Goal: Register for event/course

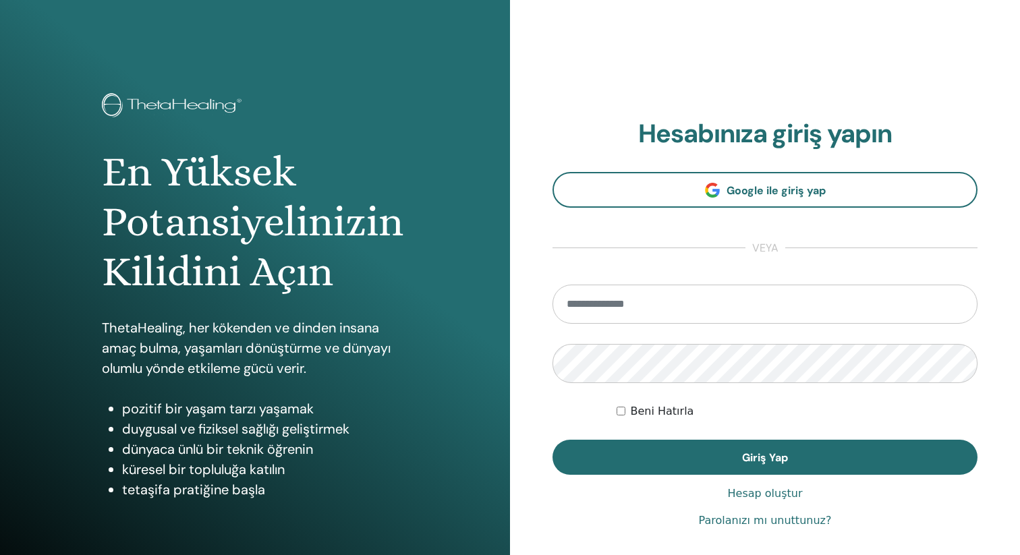
click at [623, 304] on input "email" at bounding box center [764, 304] width 425 height 39
type input "**********"
click at [552, 440] on button "Giriş Yap" at bounding box center [764, 457] width 425 height 35
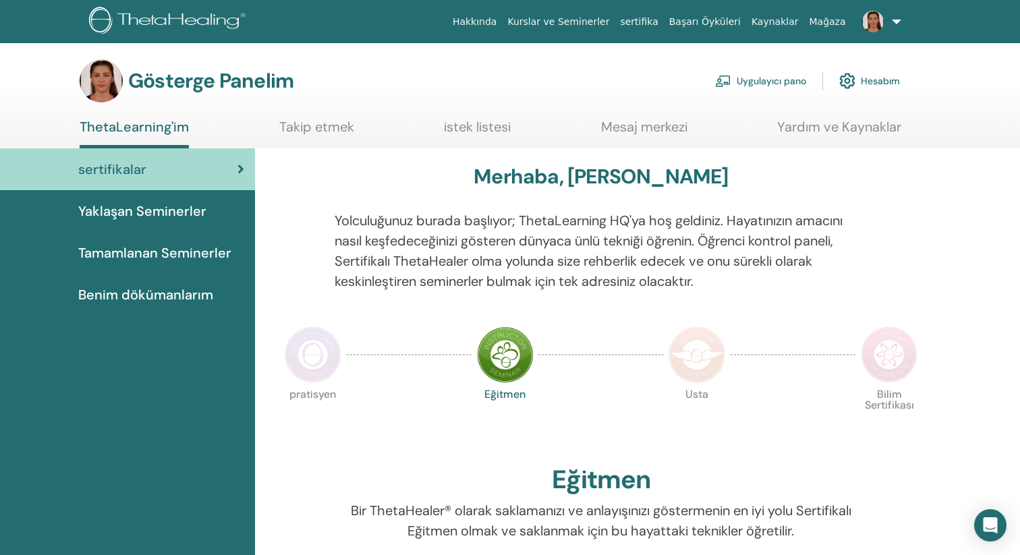
click at [167, 215] on font "Yaklaşan Seminerler" at bounding box center [142, 211] width 128 height 18
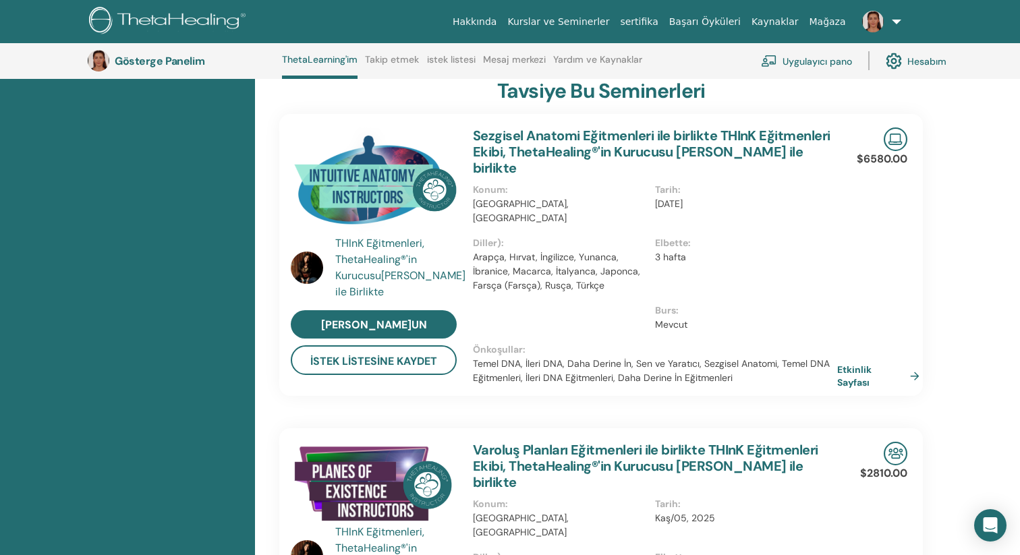
scroll to position [269, 0]
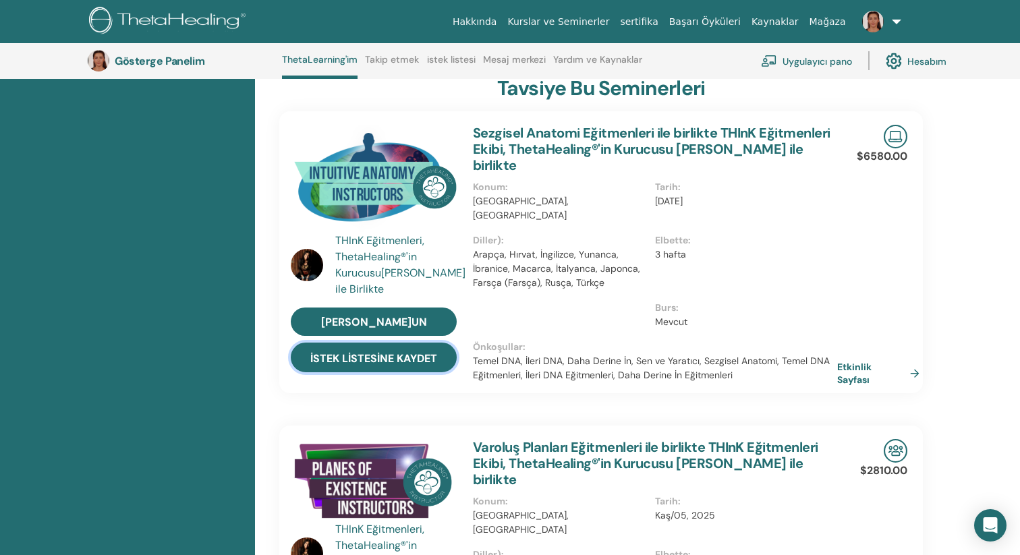
click at [428, 354] on font "İstek Listesine Kaydet" at bounding box center [373, 358] width 127 height 14
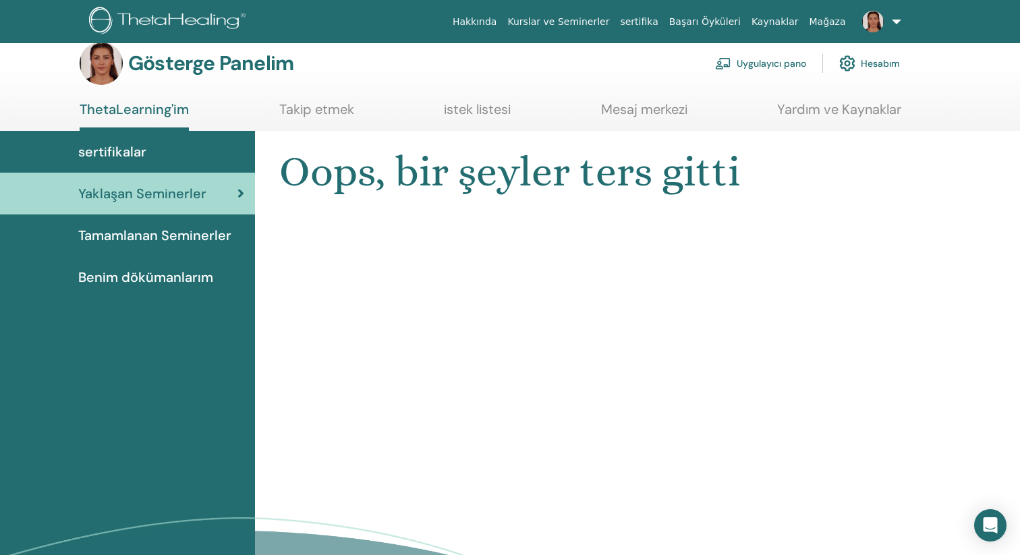
scroll to position [0, 0]
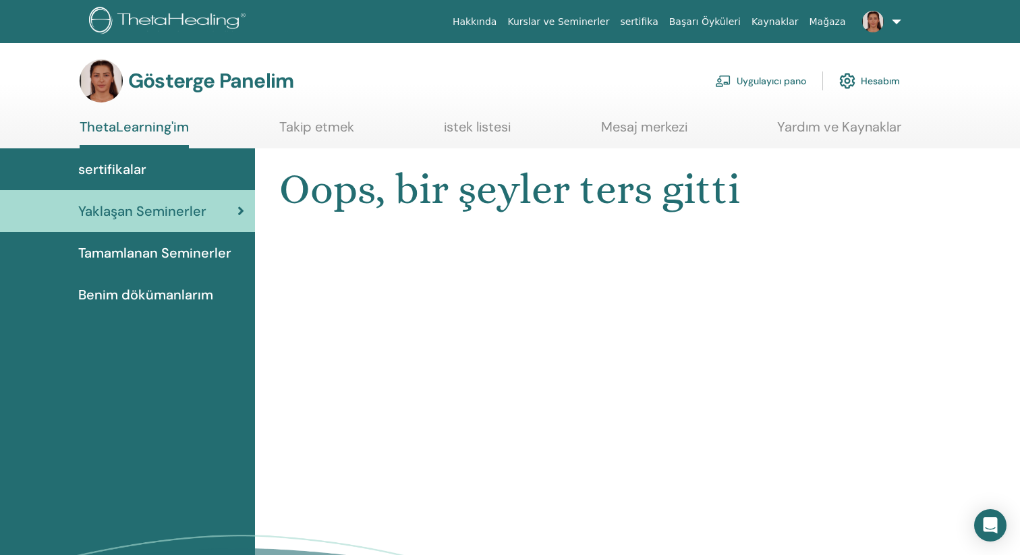
click at [492, 127] on font "istek listesi" at bounding box center [477, 127] width 67 height 18
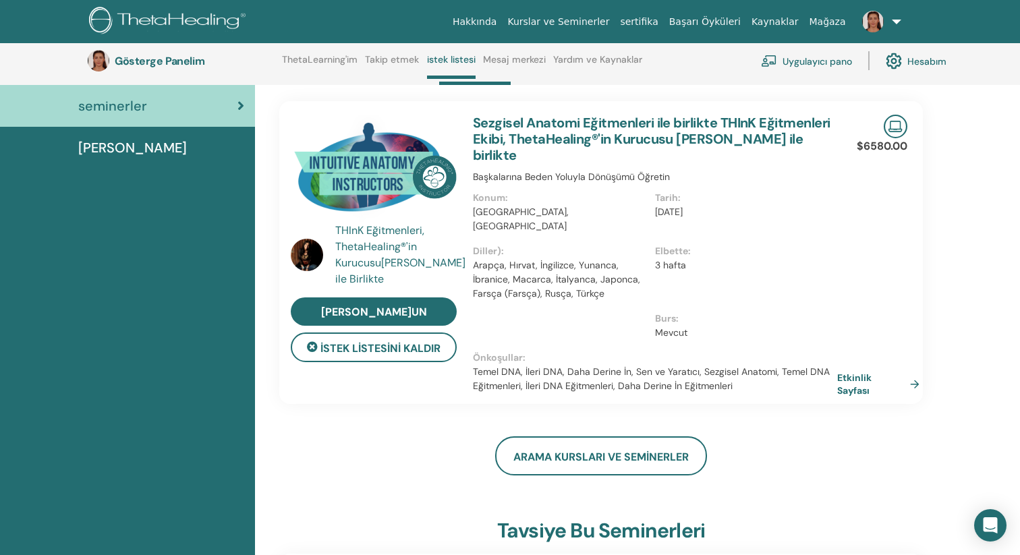
scroll to position [59, 0]
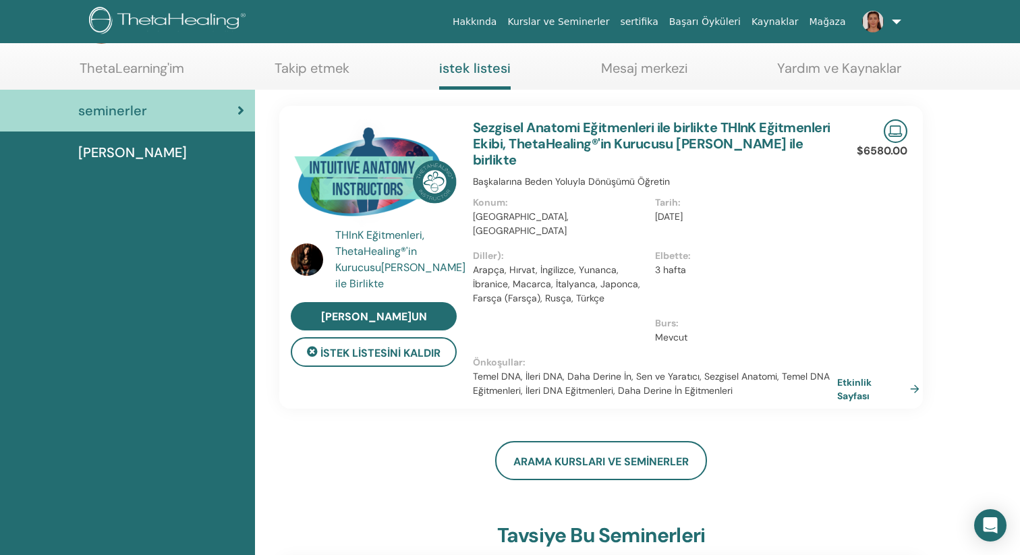
click at [92, 152] on font "Dersler" at bounding box center [132, 153] width 109 height 18
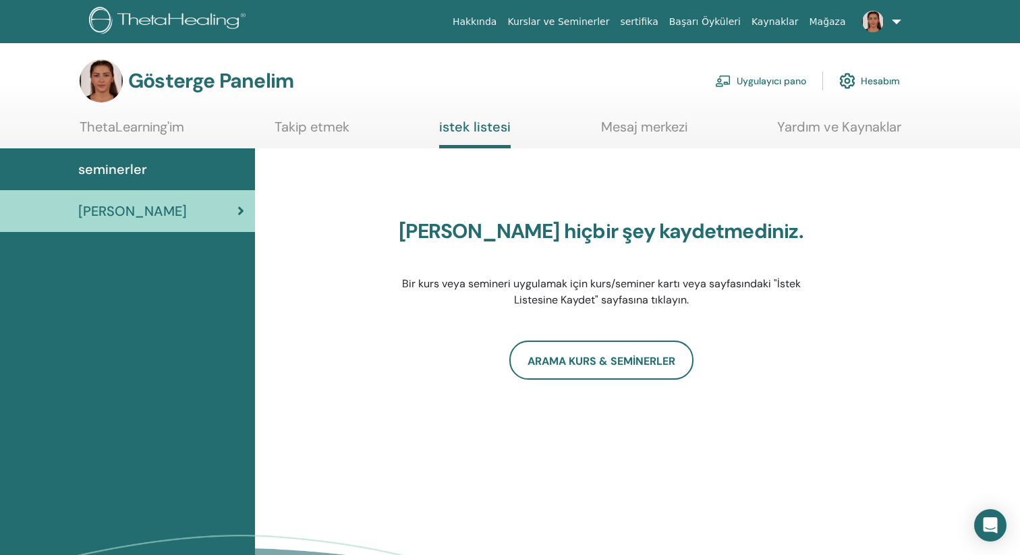
click at [169, 130] on font "ThetaLearning'im" at bounding box center [132, 127] width 105 height 18
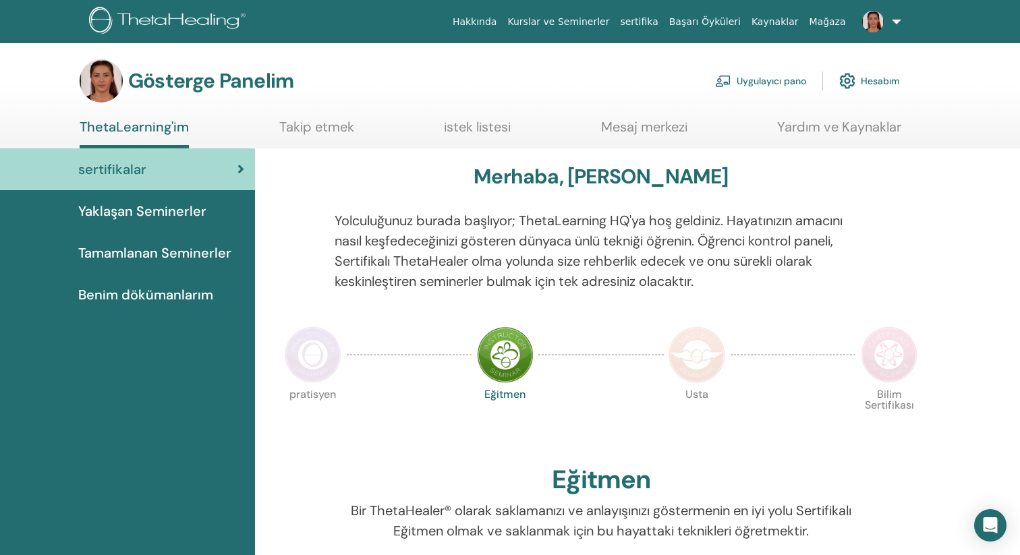
click at [780, 81] on font "Uygulayıcı pano" at bounding box center [771, 82] width 69 height 12
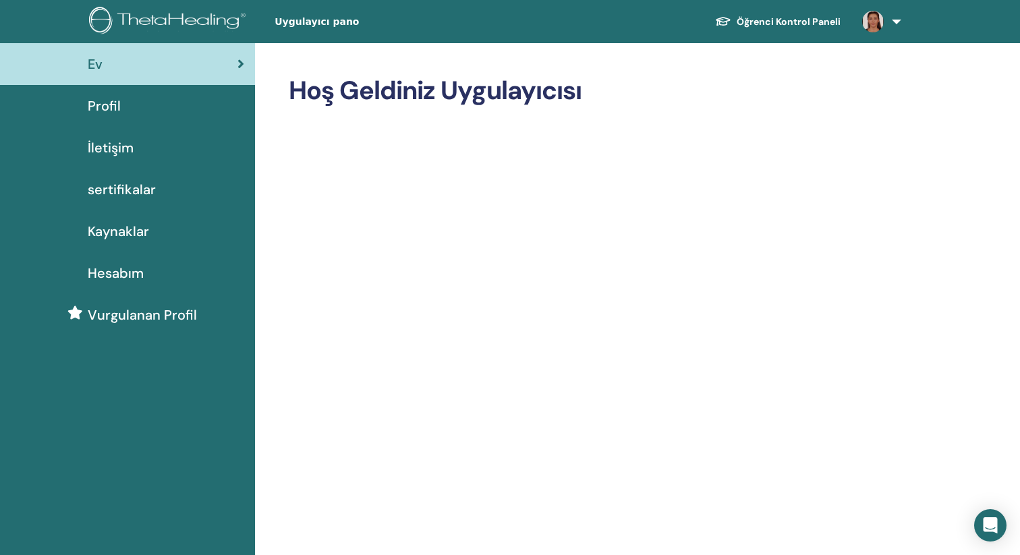
click at [898, 22] on link at bounding box center [878, 21] width 55 height 43
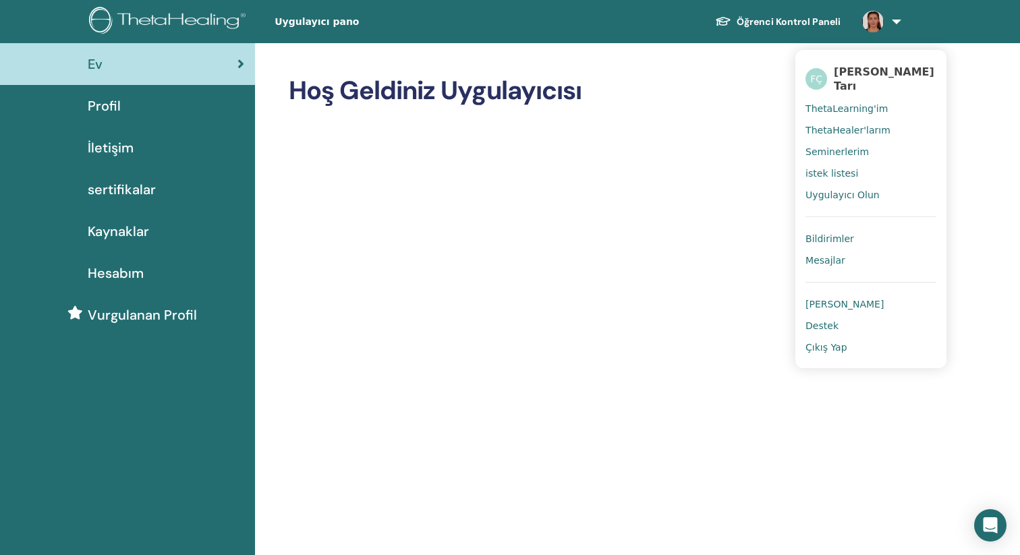
click at [814, 298] on span "[PERSON_NAME]" at bounding box center [844, 304] width 78 height 12
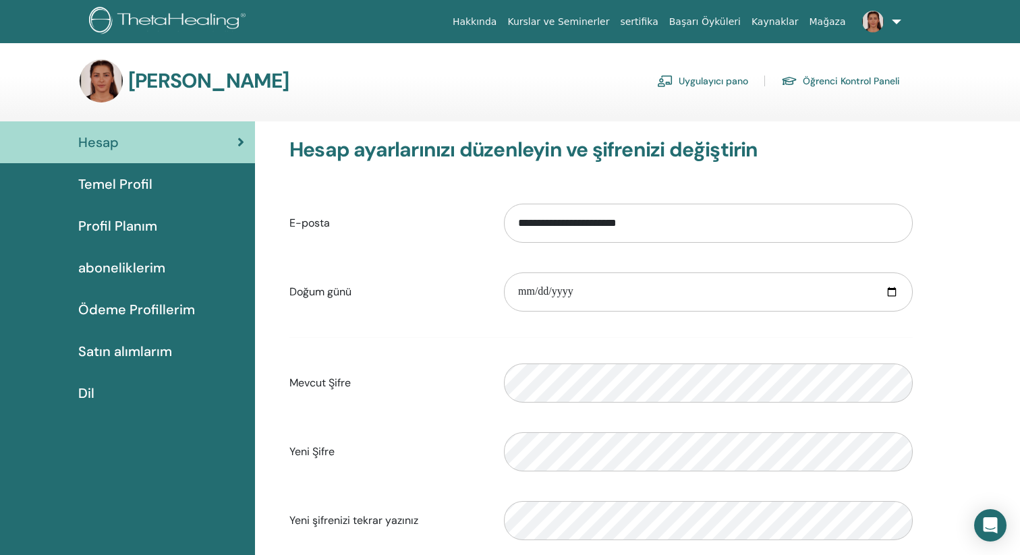
click at [146, 269] on span "aboneliklerim" at bounding box center [121, 268] width 87 height 20
click at [130, 264] on span "aboneliklerim" at bounding box center [121, 268] width 87 height 20
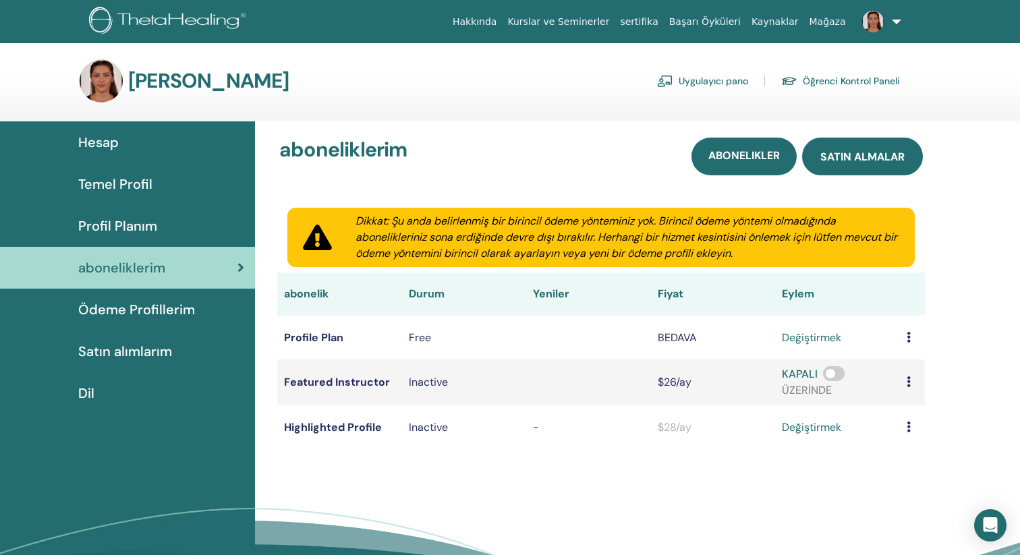
click at [872, 156] on span "satın almalar" at bounding box center [862, 157] width 84 height 14
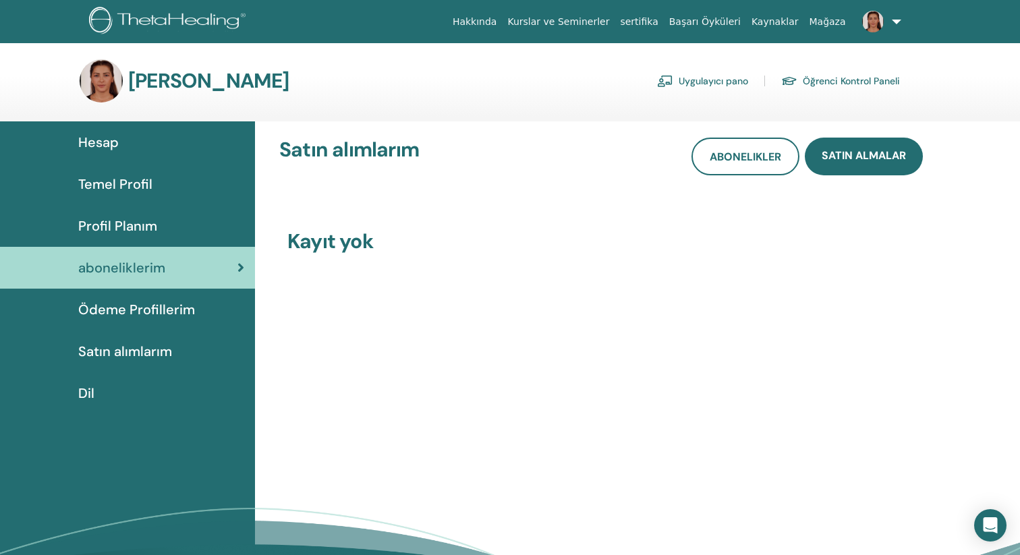
click at [138, 312] on span "Ödeme Profillerim" at bounding box center [136, 309] width 117 height 20
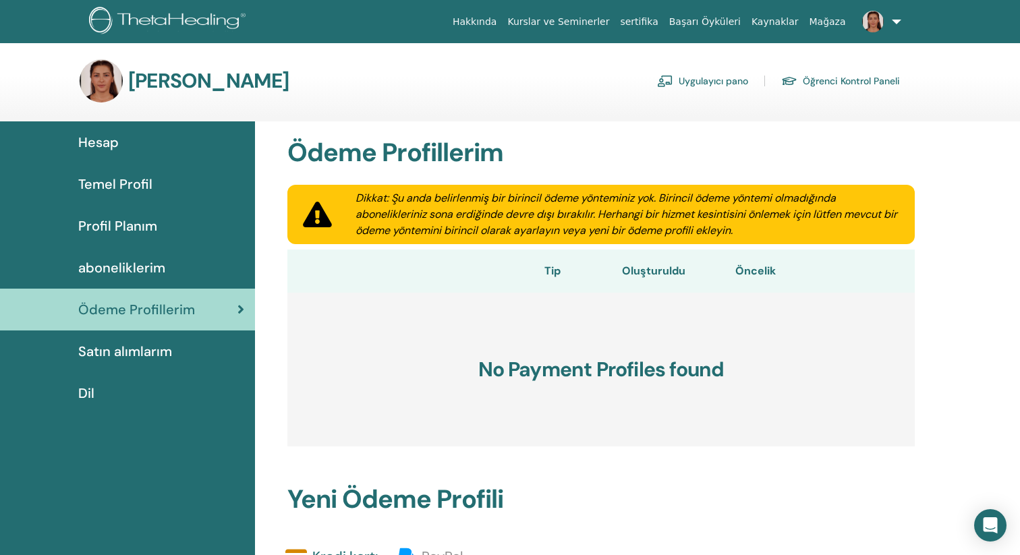
click at [849, 82] on link "Öğrenci Kontrol Paneli" at bounding box center [840, 81] width 119 height 22
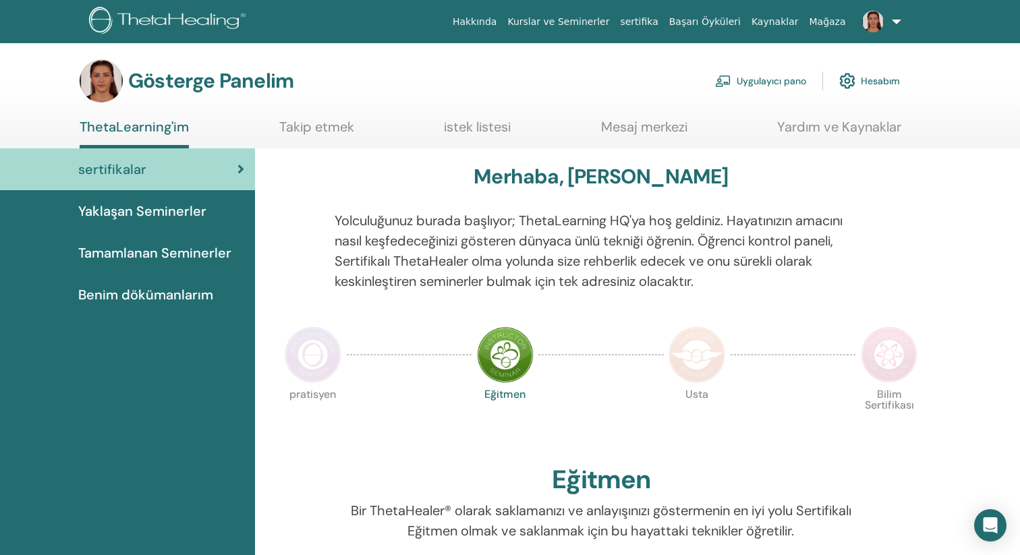
click at [194, 252] on font "Tamamlanan Seminerler" at bounding box center [154, 253] width 153 height 18
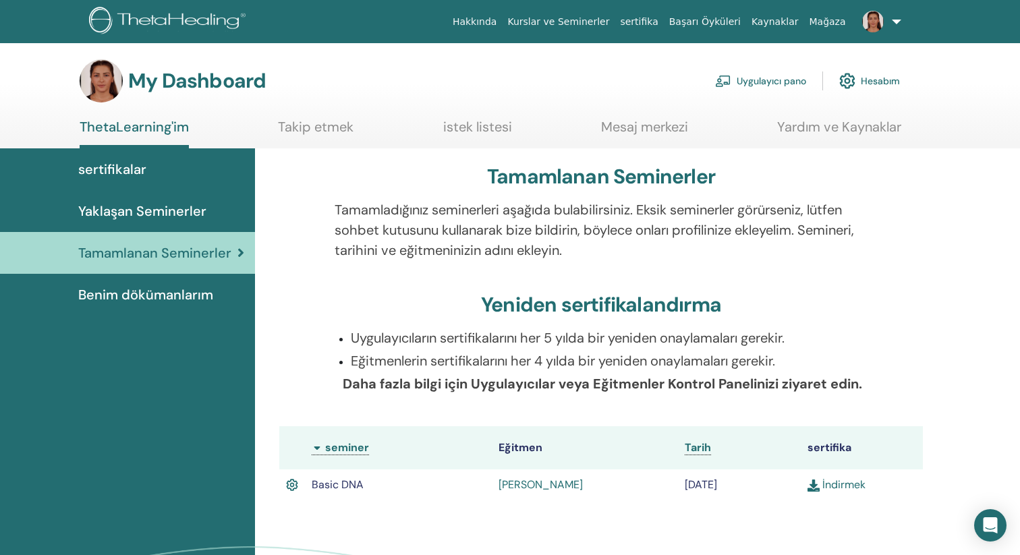
click at [328, 130] on link "Takip etmek" at bounding box center [316, 132] width 76 height 26
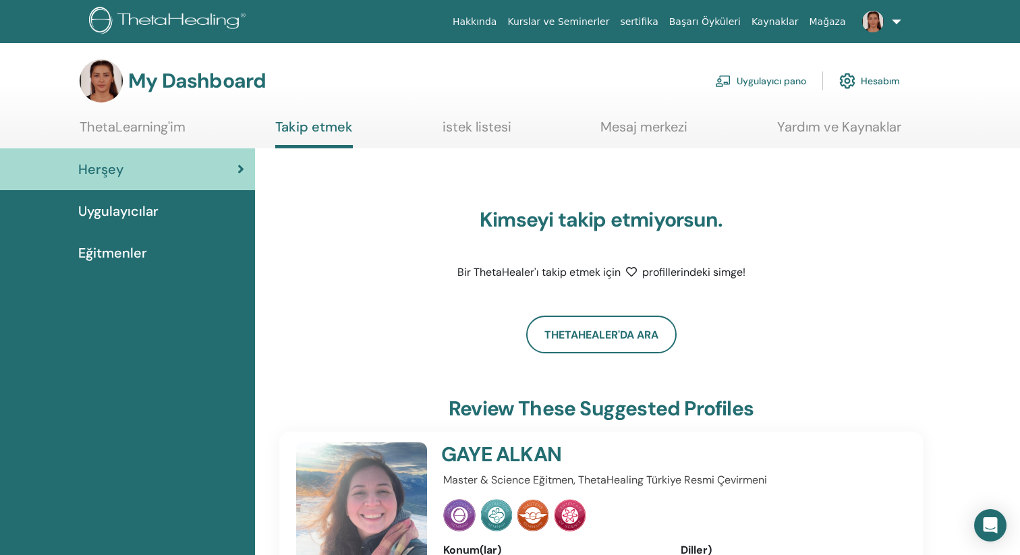
click at [471, 128] on link "istek listesi" at bounding box center [477, 132] width 69 height 26
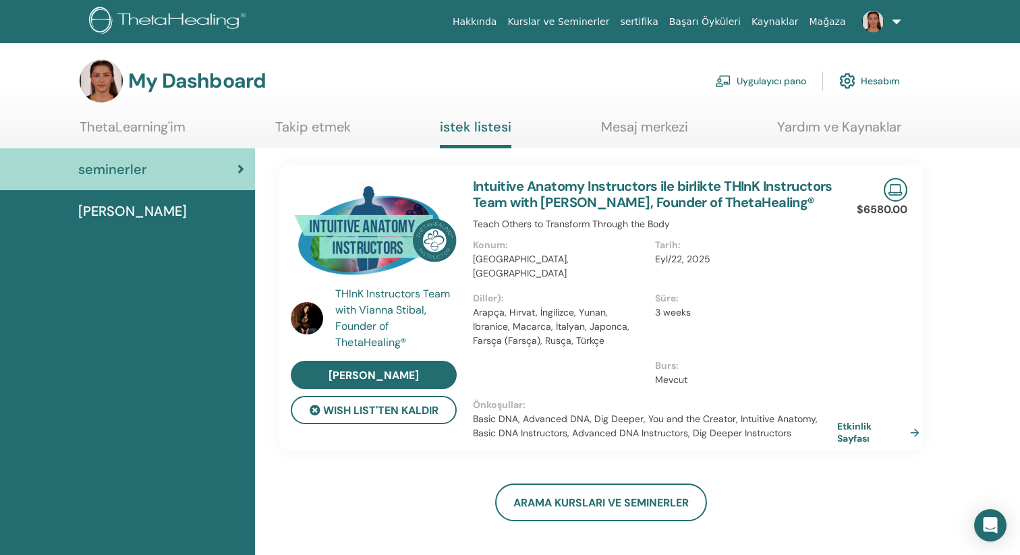
click at [296, 121] on link "Takip etmek" at bounding box center [313, 132] width 76 height 26
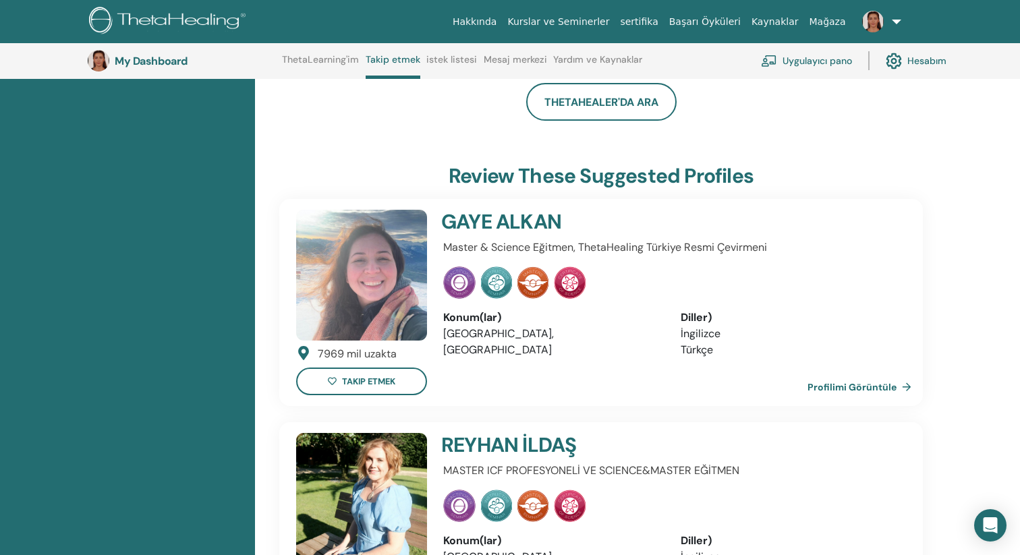
scroll to position [262, 0]
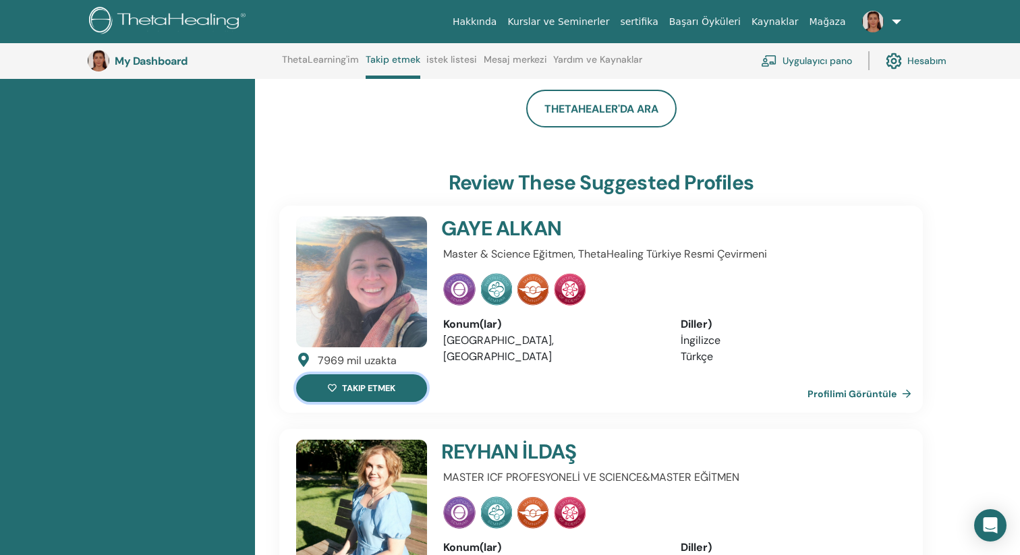
click at [377, 382] on button "takip etmek" at bounding box center [361, 388] width 131 height 28
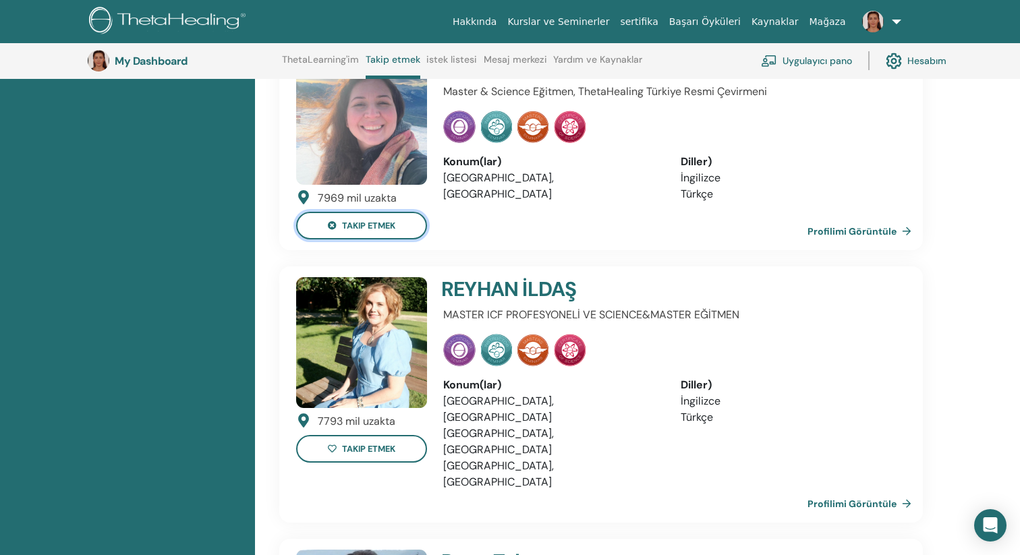
scroll to position [511, 0]
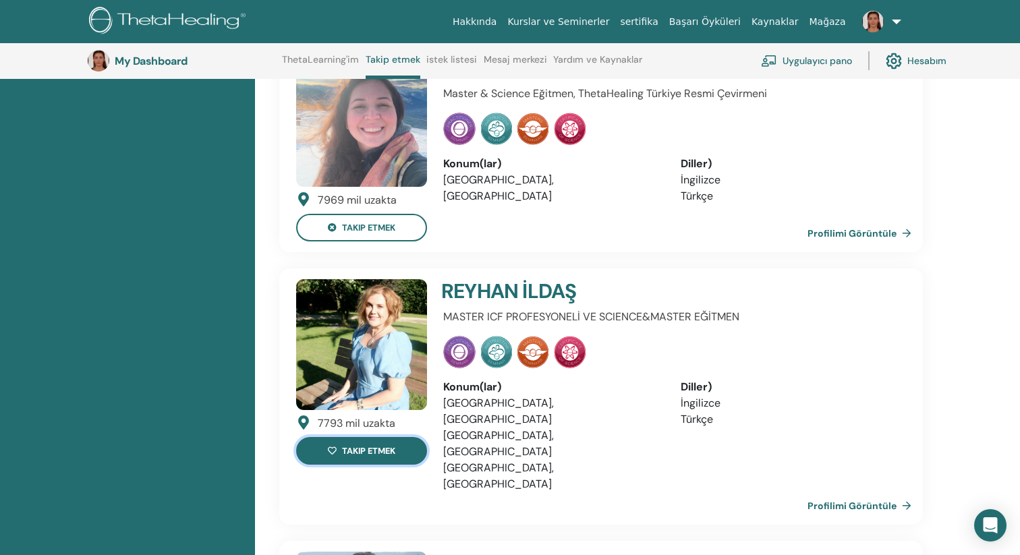
click at [396, 454] on button "takip etmek" at bounding box center [361, 451] width 131 height 28
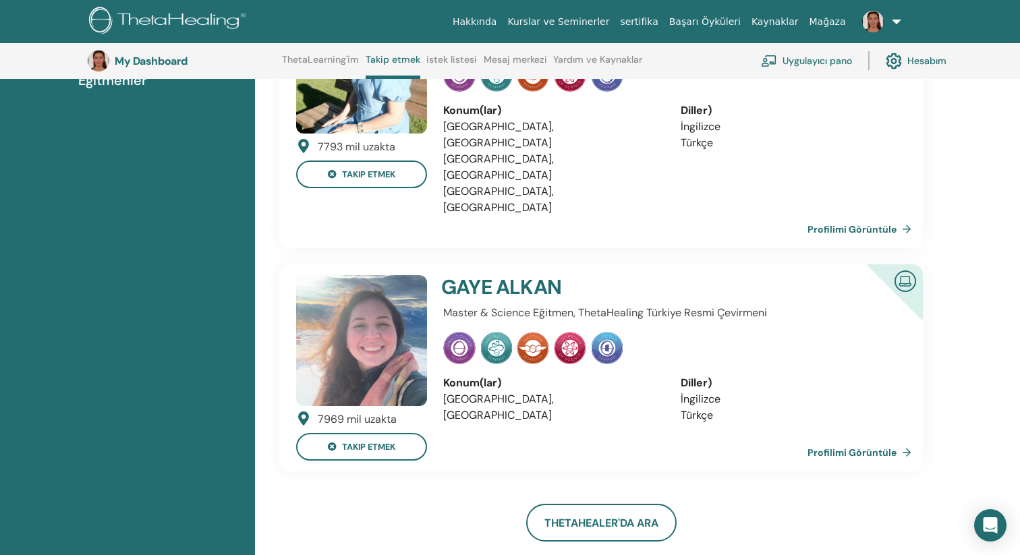
scroll to position [203, 0]
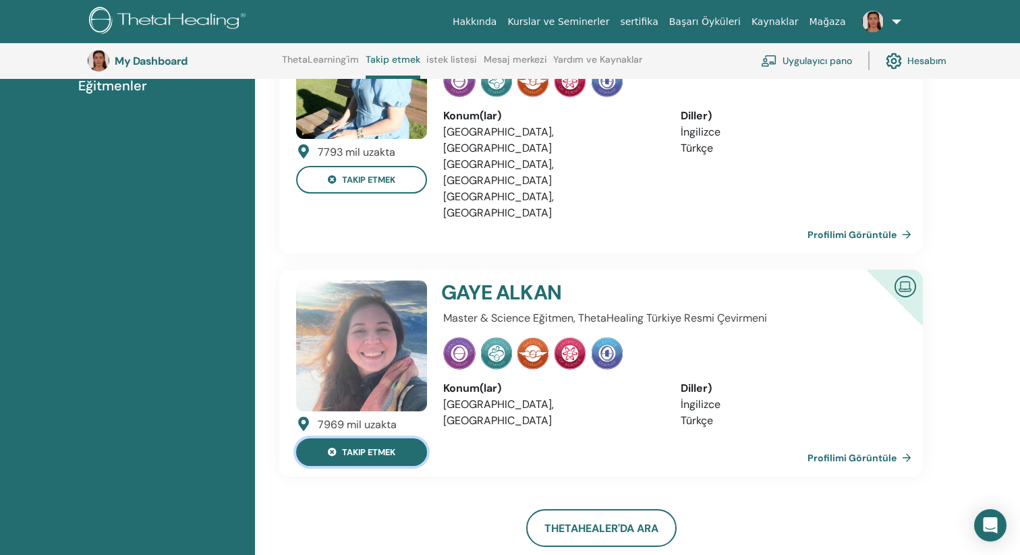
click at [382, 438] on button "takip etmek" at bounding box center [361, 452] width 131 height 28
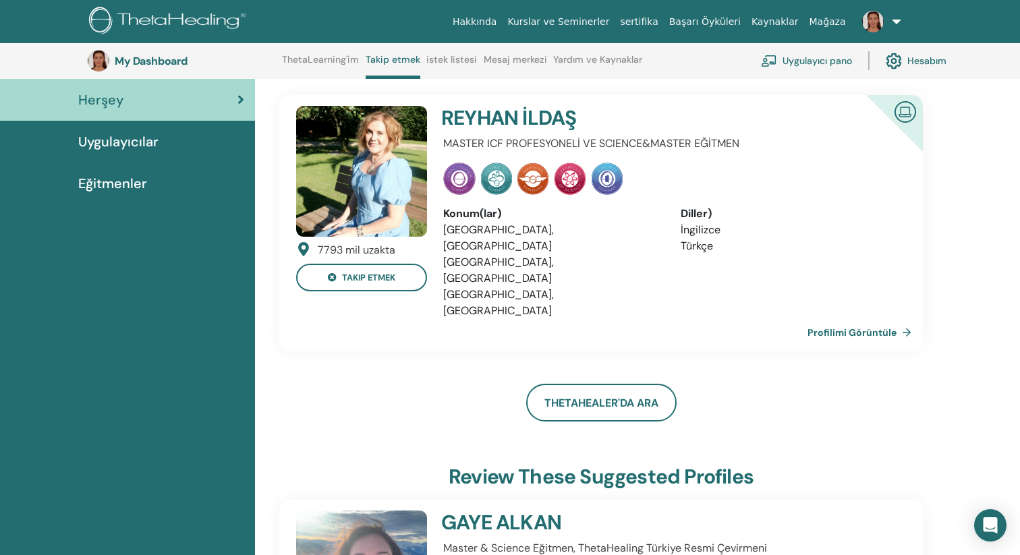
scroll to position [98, 0]
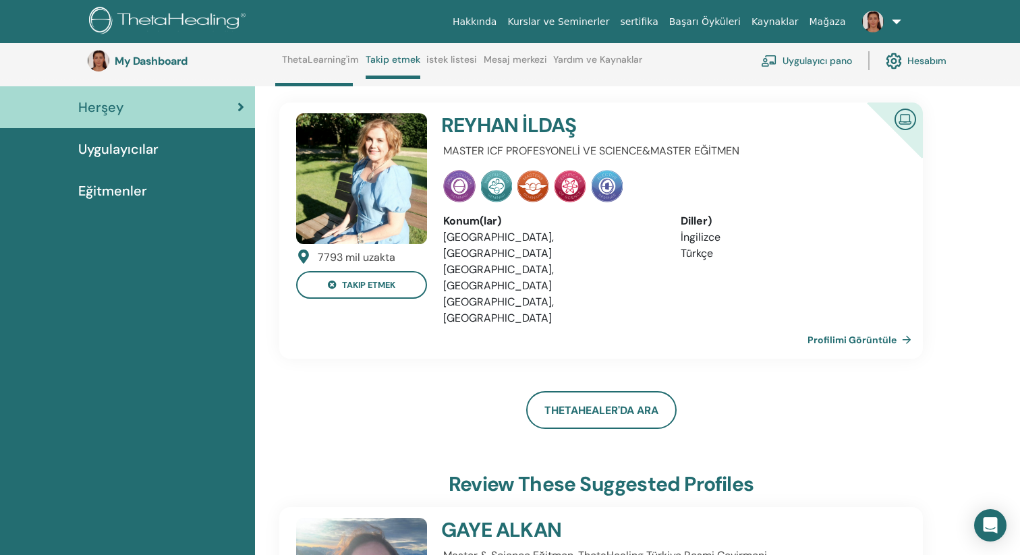
click at [874, 326] on link "Profilimi Görüntüle" at bounding box center [861, 339] width 109 height 27
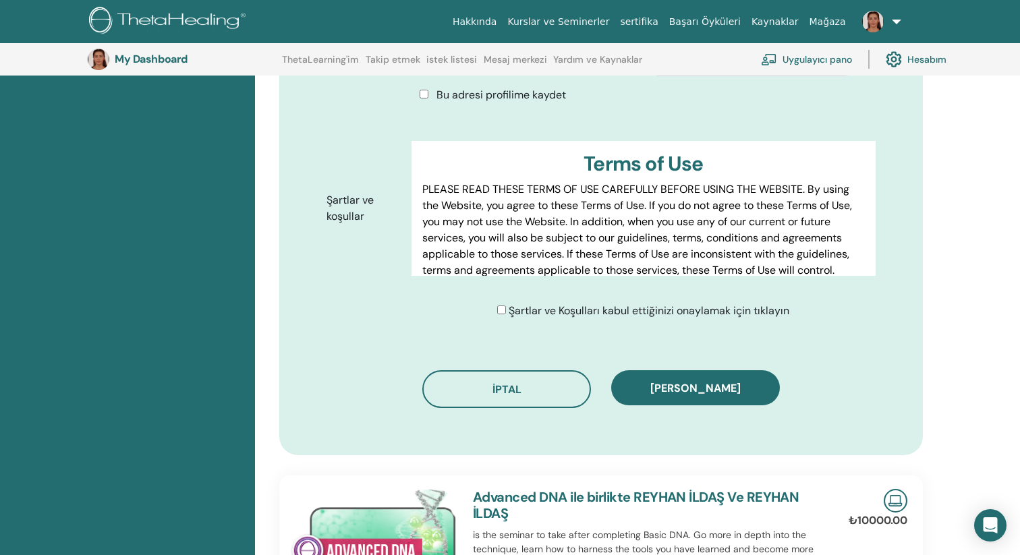
scroll to position [584, 0]
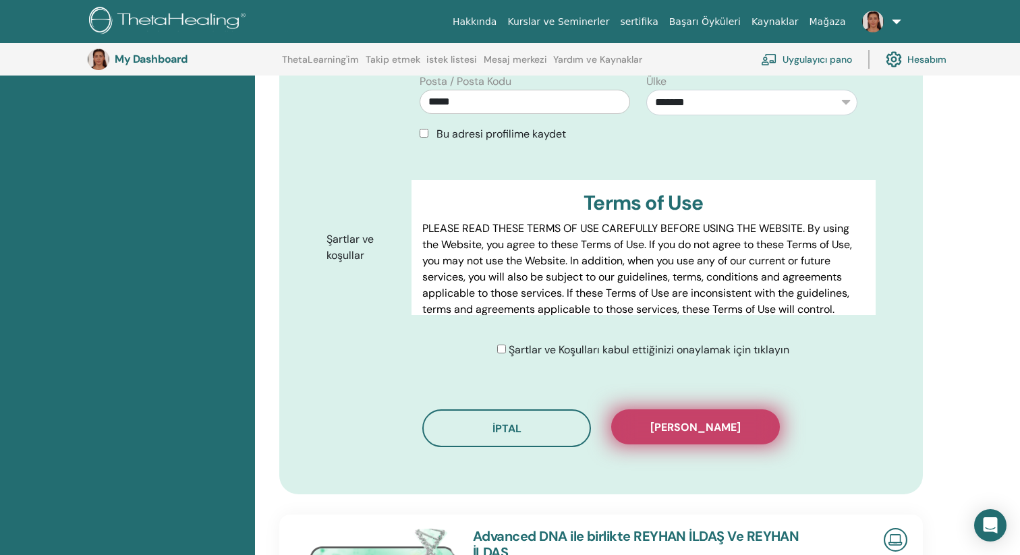
click at [697, 430] on span "Kaydı onayla" at bounding box center [695, 427] width 90 height 14
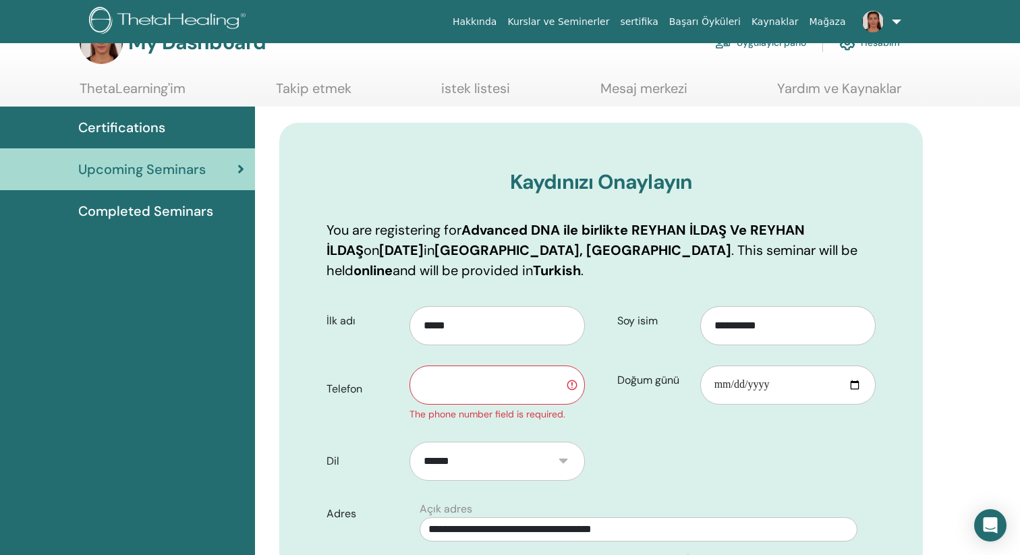
scroll to position [0, 0]
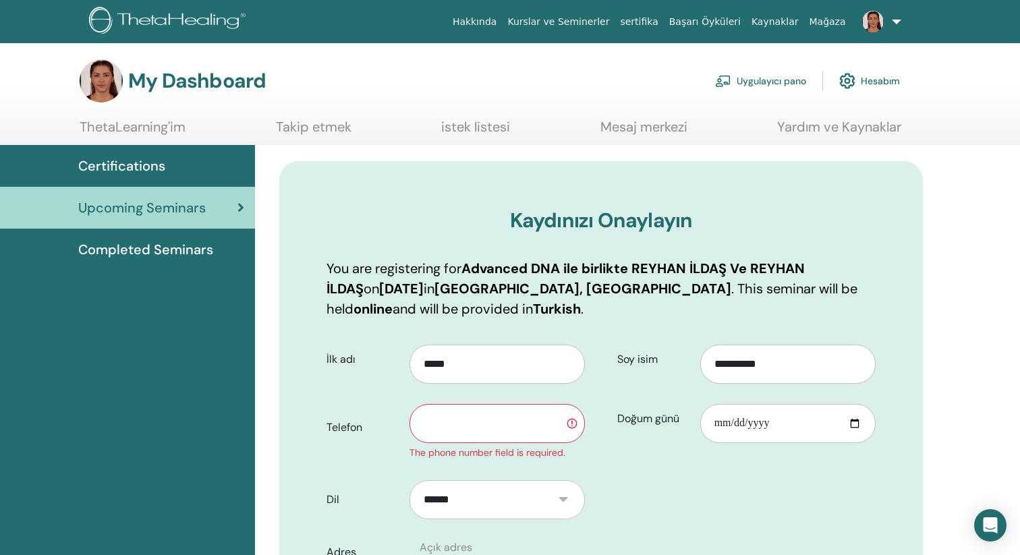
click at [538, 418] on input "text" at bounding box center [496, 423] width 175 height 39
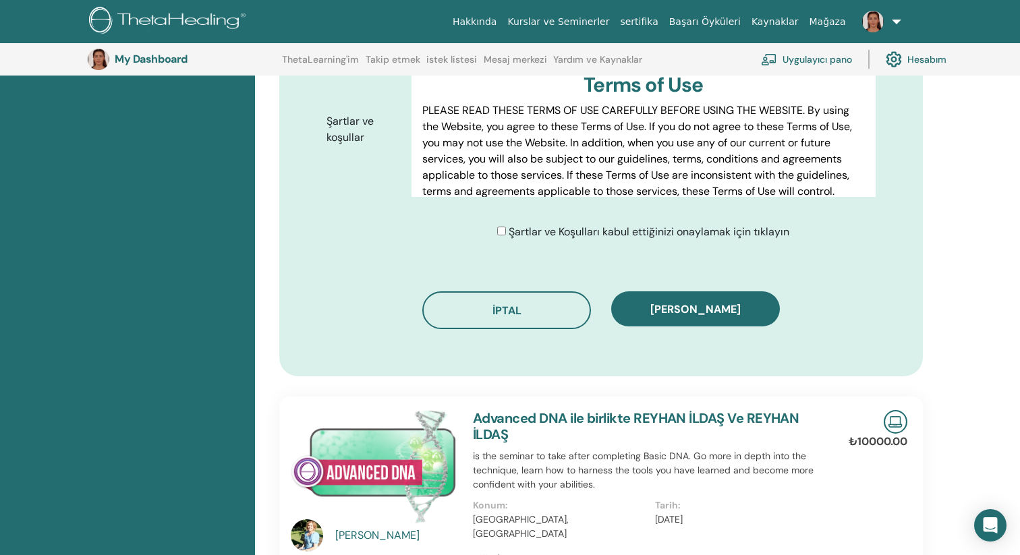
scroll to position [727, 0]
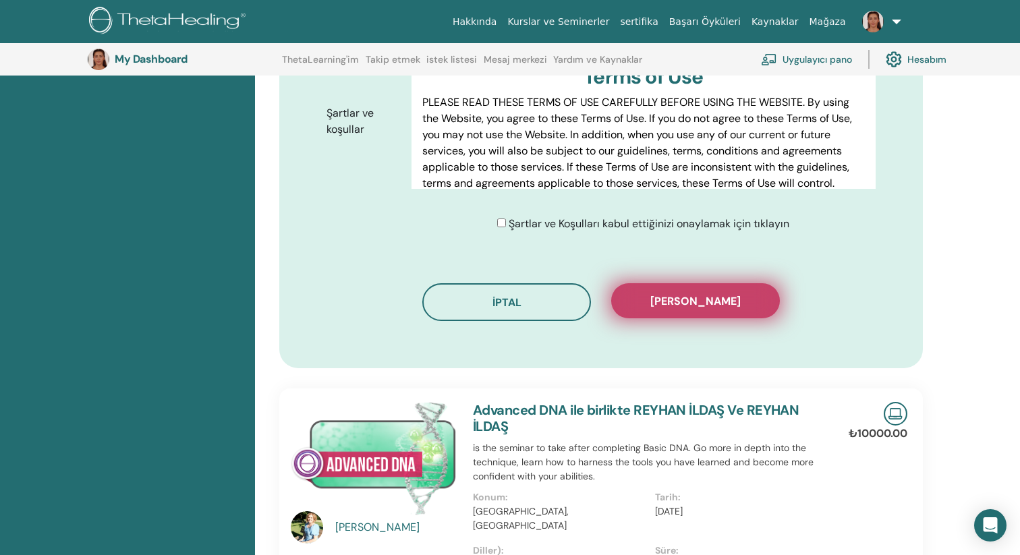
type input "**********"
click at [747, 308] on button "Kaydı onayla" at bounding box center [695, 300] width 169 height 35
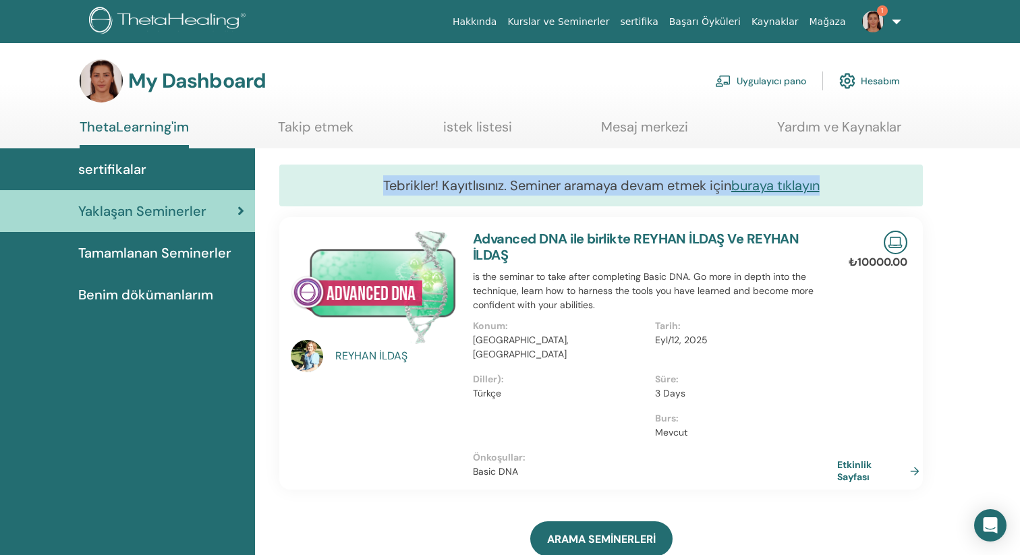
drag, startPoint x: 380, startPoint y: 182, endPoint x: 836, endPoint y: 186, distance: 456.7
click at [836, 186] on div "Tebrikler! Kayıtlısınız. Seminer aramaya devam etmek için buraya tıklayın" at bounding box center [601, 186] width 644 height 42
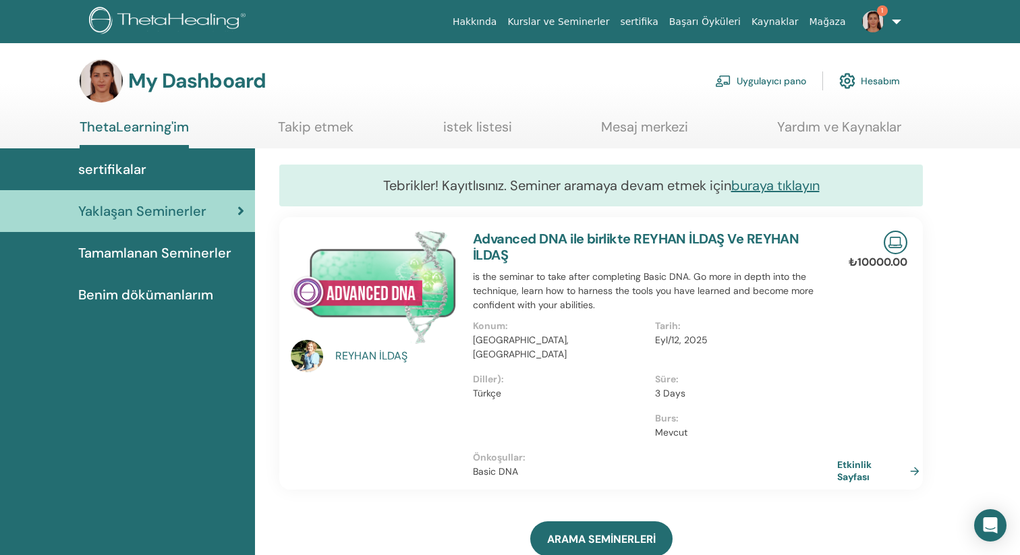
click at [364, 352] on div "REYHAN İLDAŞ" at bounding box center [397, 356] width 125 height 16
click at [307, 356] on img at bounding box center [307, 356] width 32 height 32
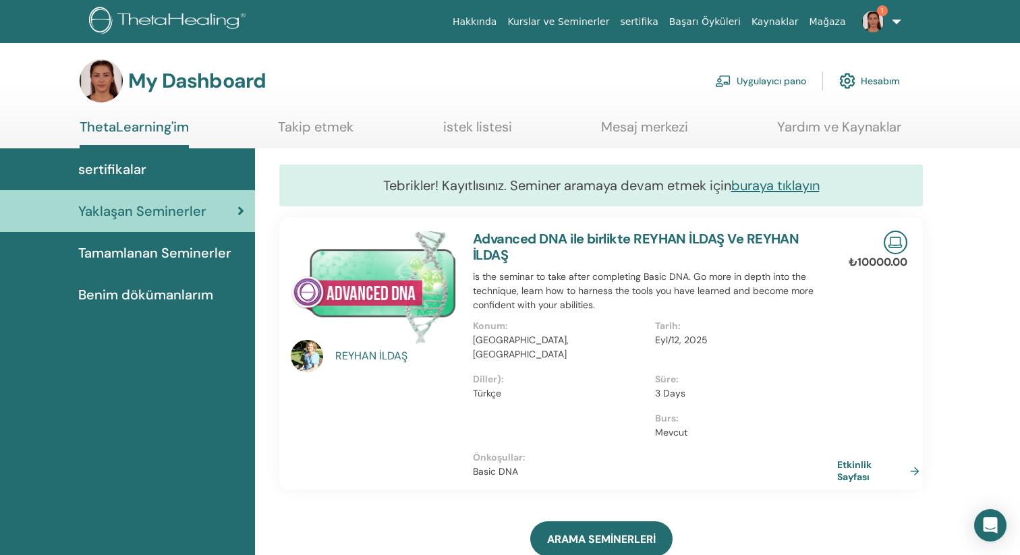
click at [307, 356] on img at bounding box center [307, 356] width 32 height 32
click at [885, 14] on span "1" at bounding box center [882, 10] width 11 height 11
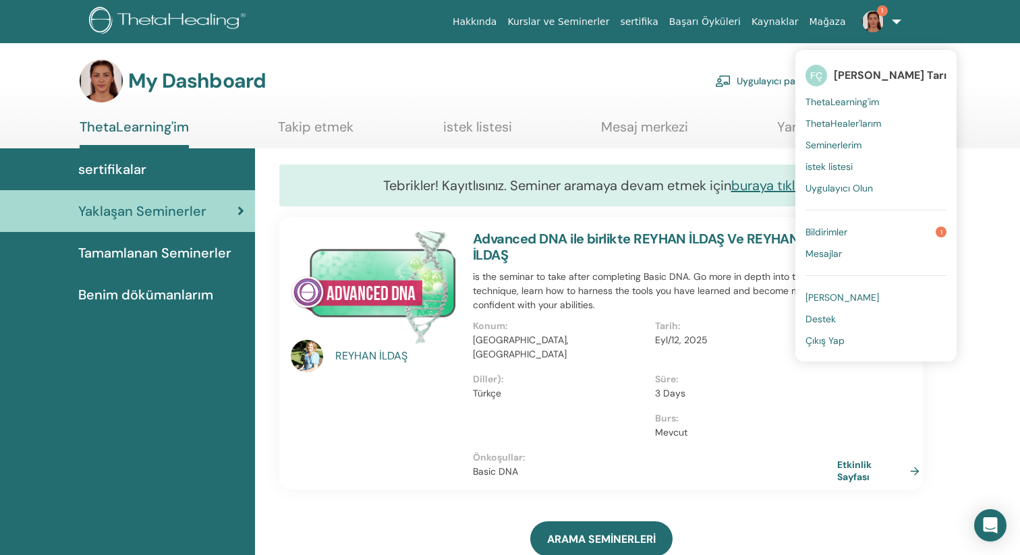
click at [885, 14] on span "1" at bounding box center [882, 10] width 11 height 11
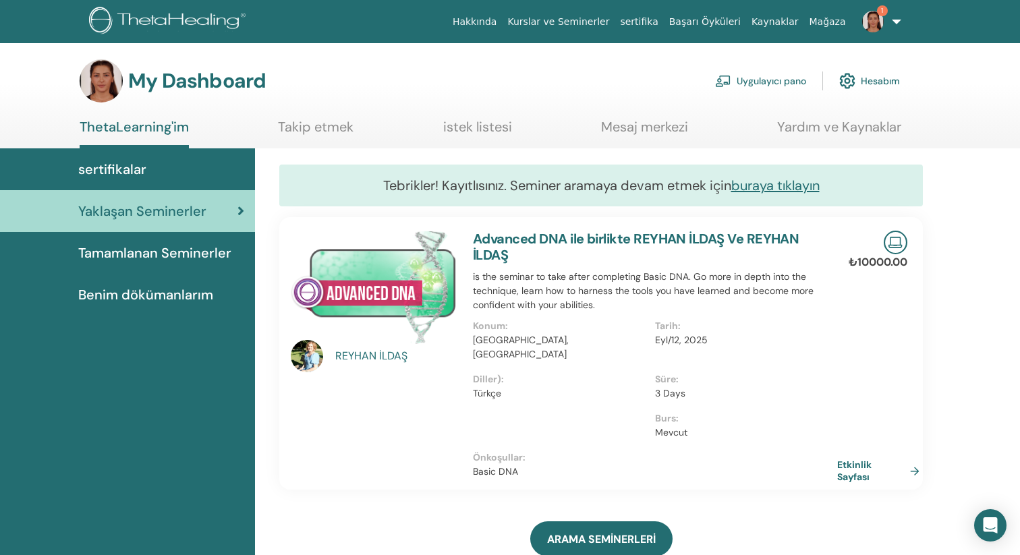
click at [886, 14] on span "1" at bounding box center [882, 10] width 11 height 11
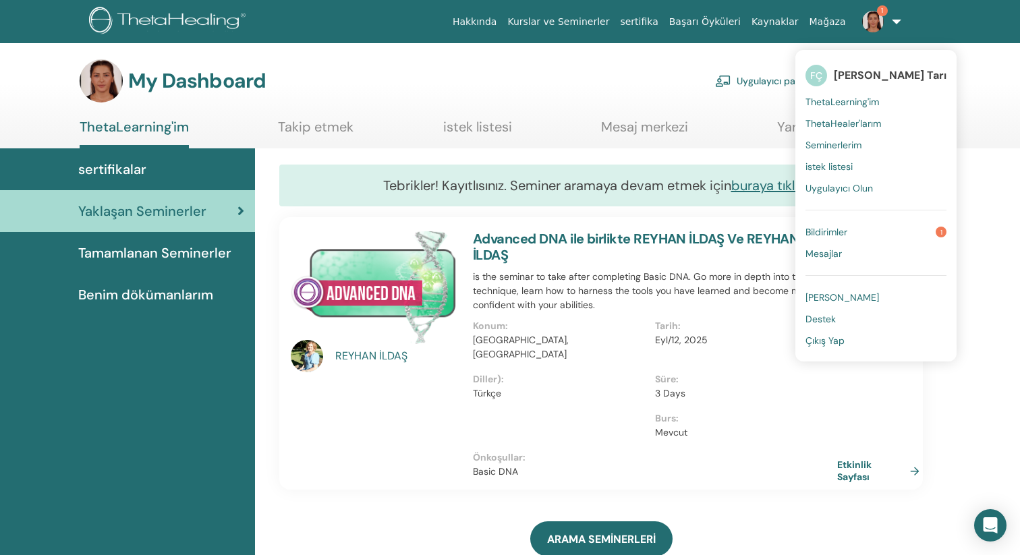
click at [865, 227] on link "Bildirimler 1" at bounding box center [875, 232] width 141 height 22
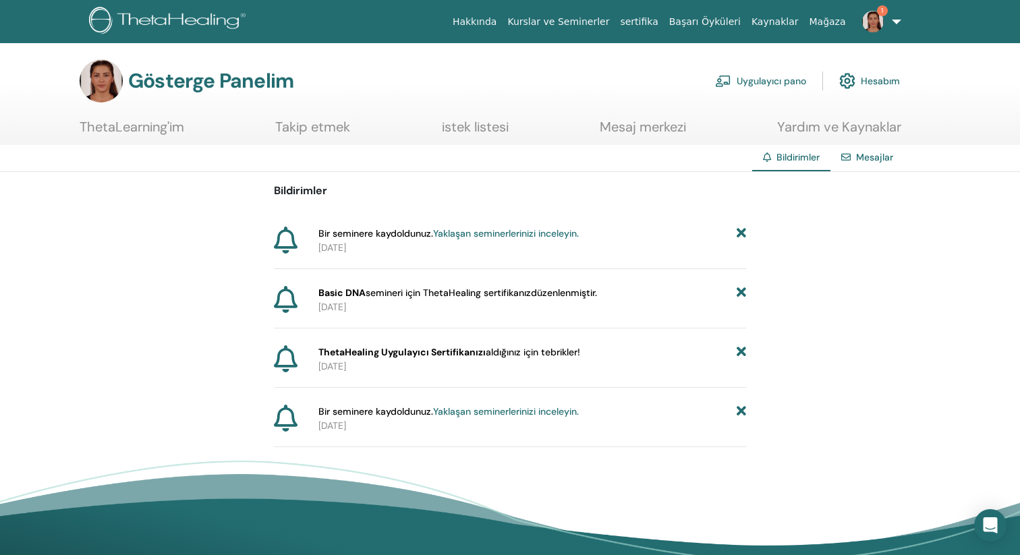
click at [486, 232] on font "Yaklaşan seminerlerinizi inceleyin." at bounding box center [506, 233] width 146 height 12
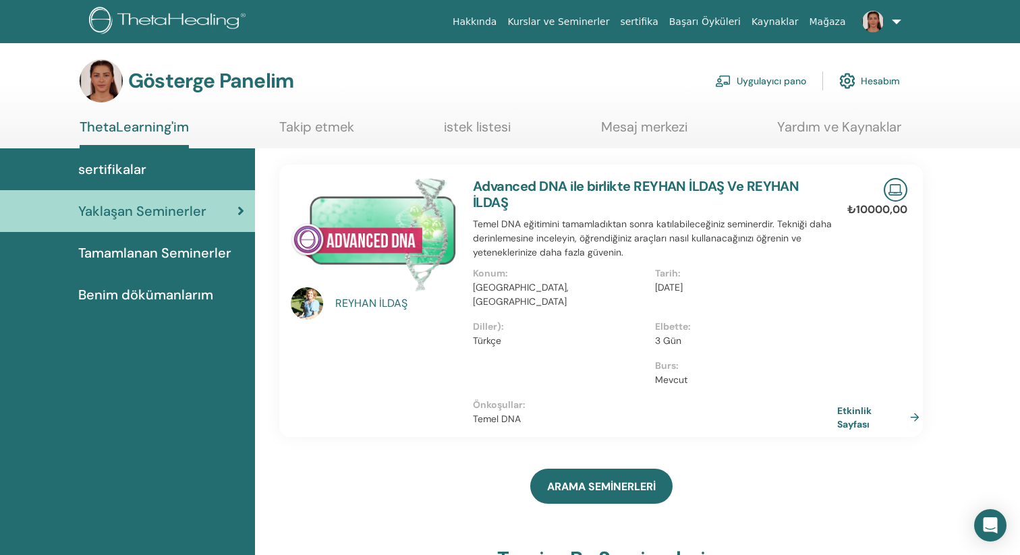
click at [372, 306] on font "REYHAN" at bounding box center [355, 303] width 41 height 14
click at [505, 187] on font "Advanced DNA ile birlikte REYHAN İLDAŞ Ve REYHAN İLDAŞ" at bounding box center [636, 194] width 326 height 34
click at [865, 405] on font "Etkinlik Sayfası" at bounding box center [856, 417] width 34 height 25
click at [293, 124] on font "Takip etmek" at bounding box center [316, 127] width 75 height 18
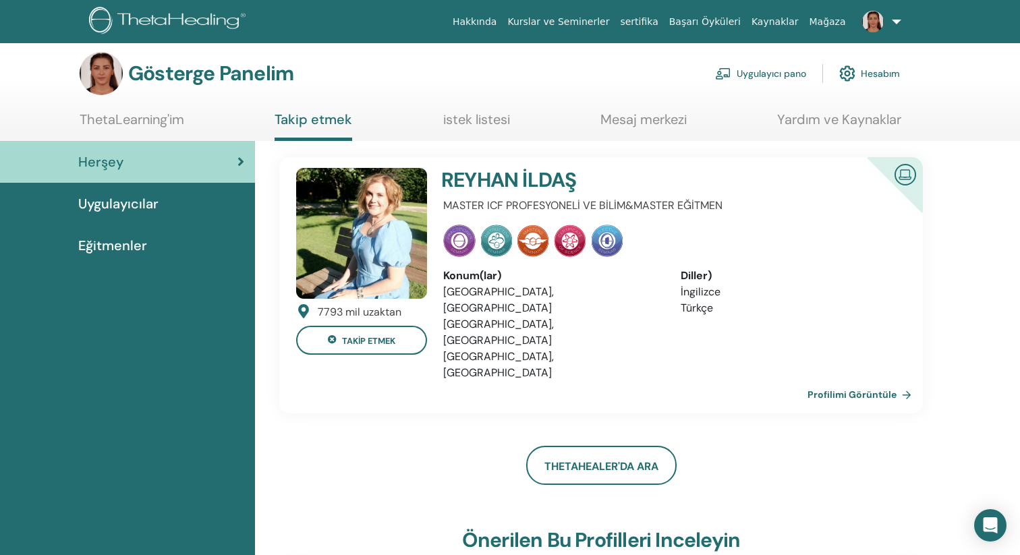
scroll to position [5, 0]
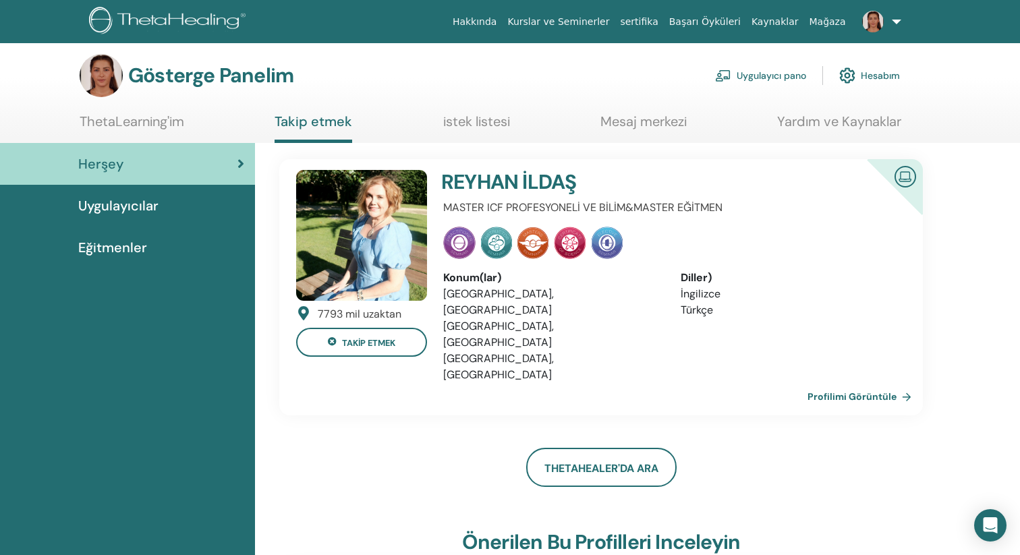
click at [149, 204] on font "Uygulayıcılar" at bounding box center [118, 206] width 80 height 18
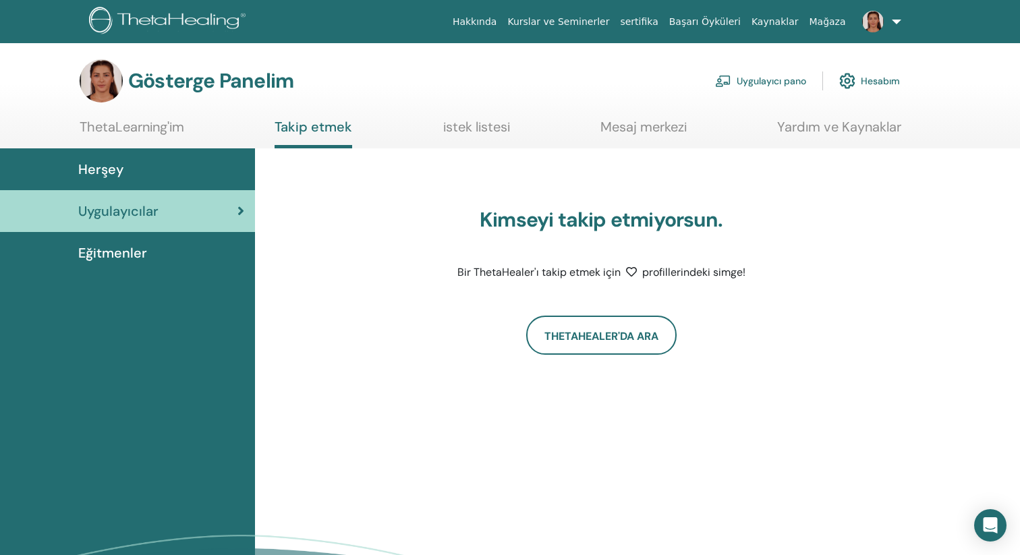
click at [134, 258] on font "Eğitmenler" at bounding box center [112, 253] width 69 height 18
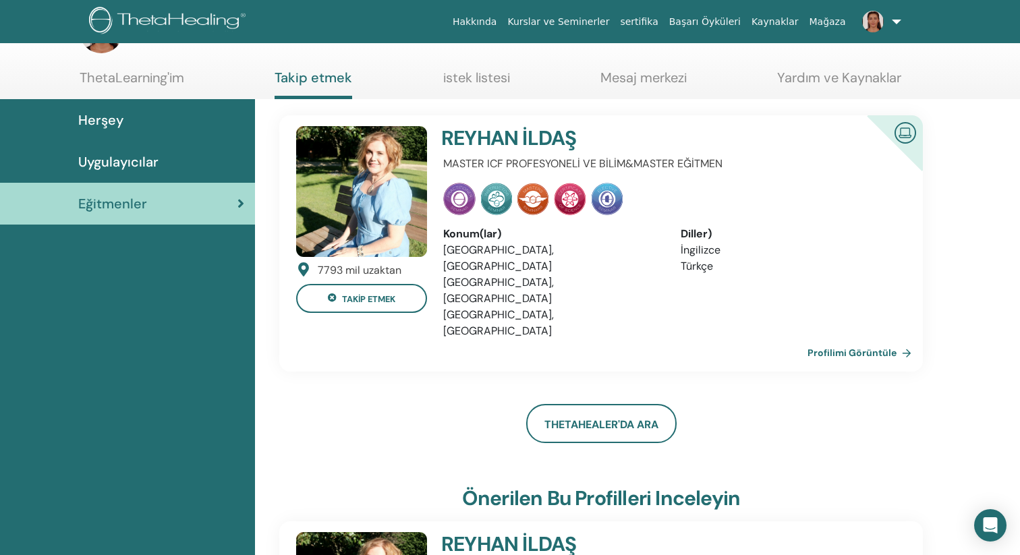
scroll to position [45, 0]
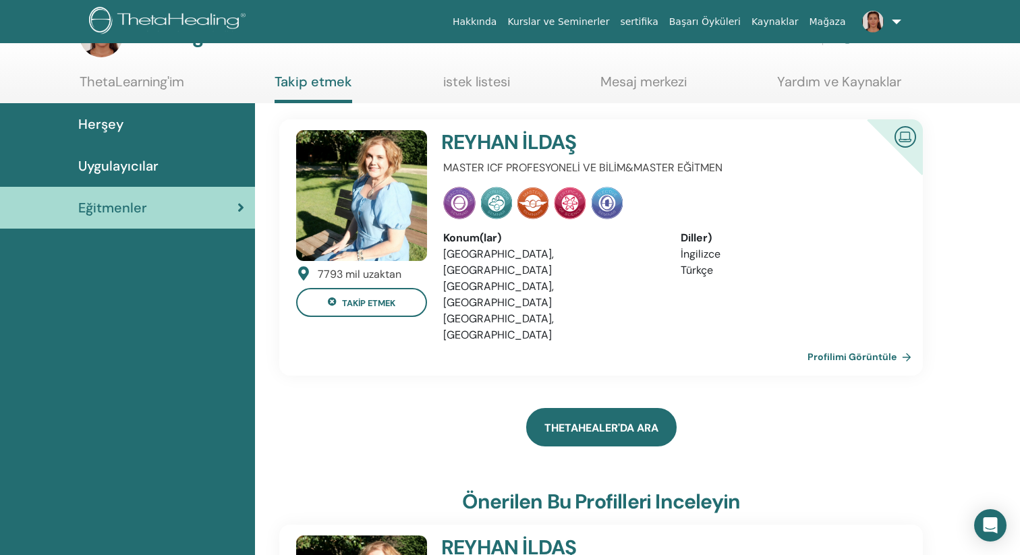
click at [598, 408] on link "ThetaHealer'da Ara" at bounding box center [601, 427] width 150 height 38
